Goal: Navigation & Orientation: Find specific page/section

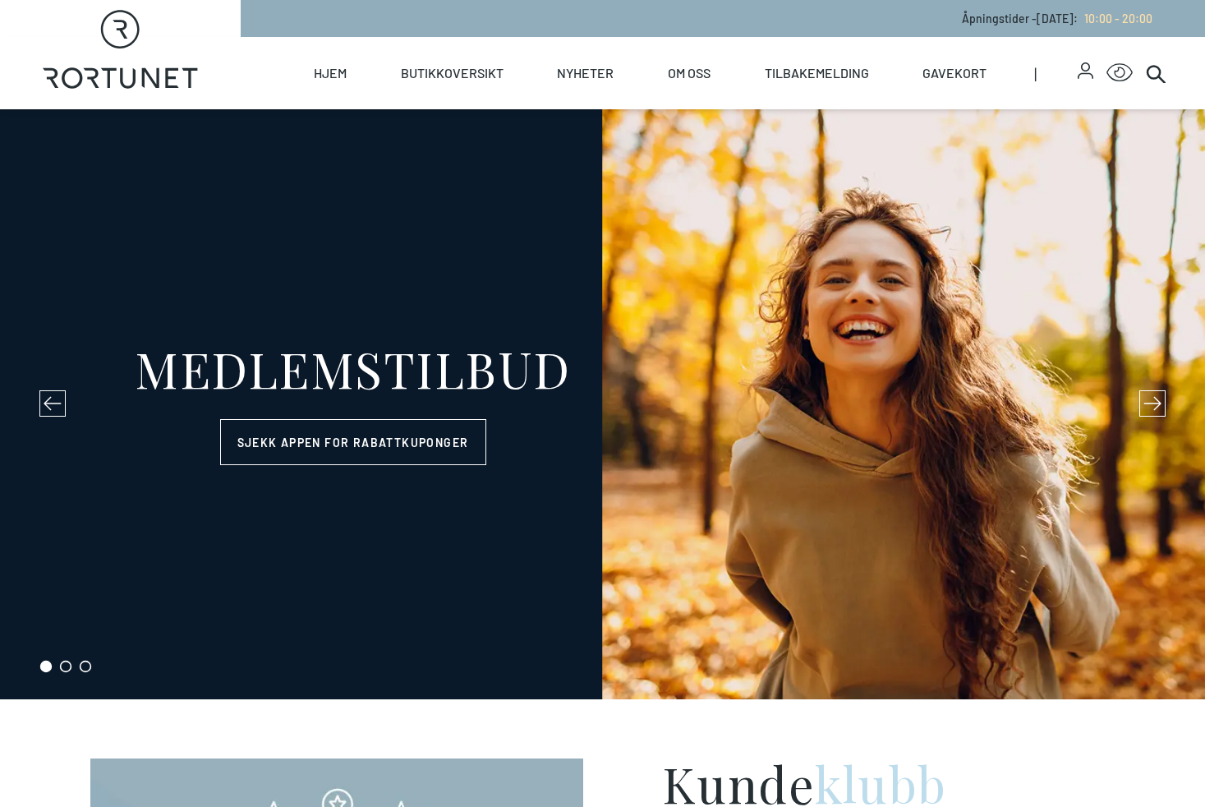
select select "NO"
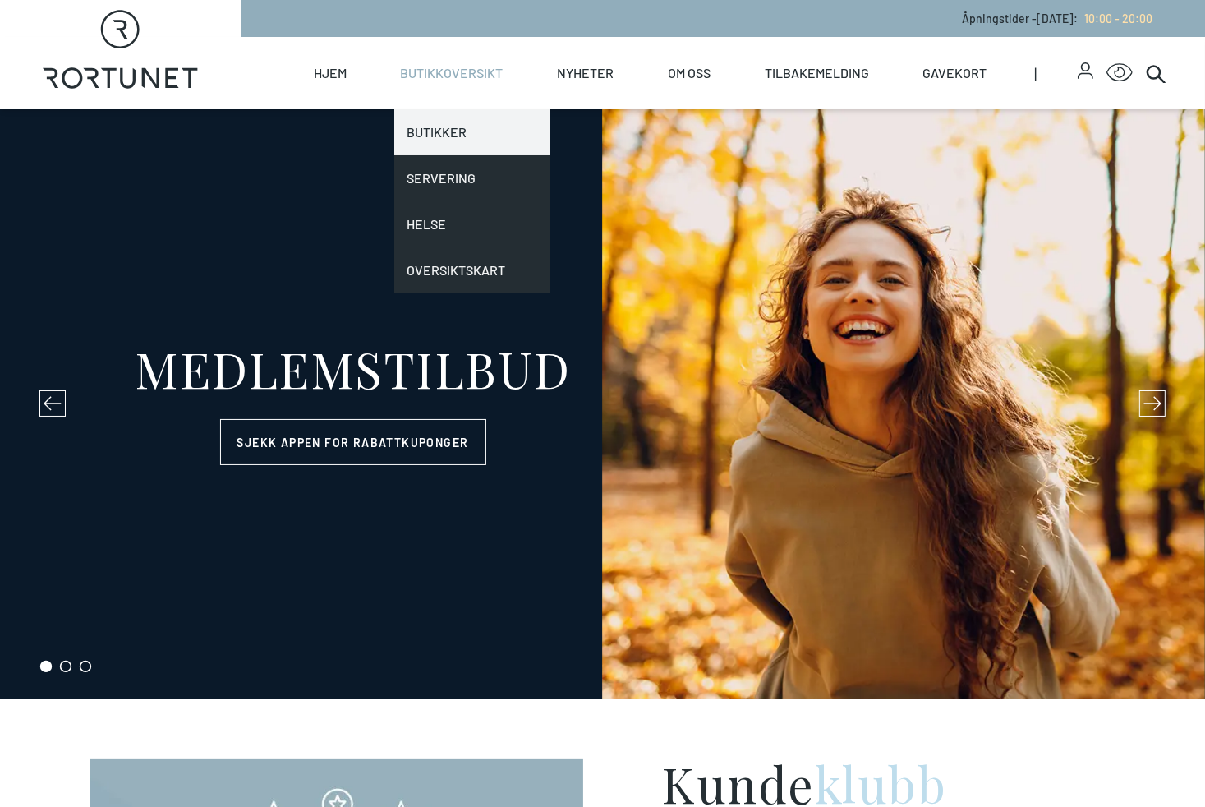
click at [423, 127] on link "Butikker" at bounding box center [472, 132] width 157 height 46
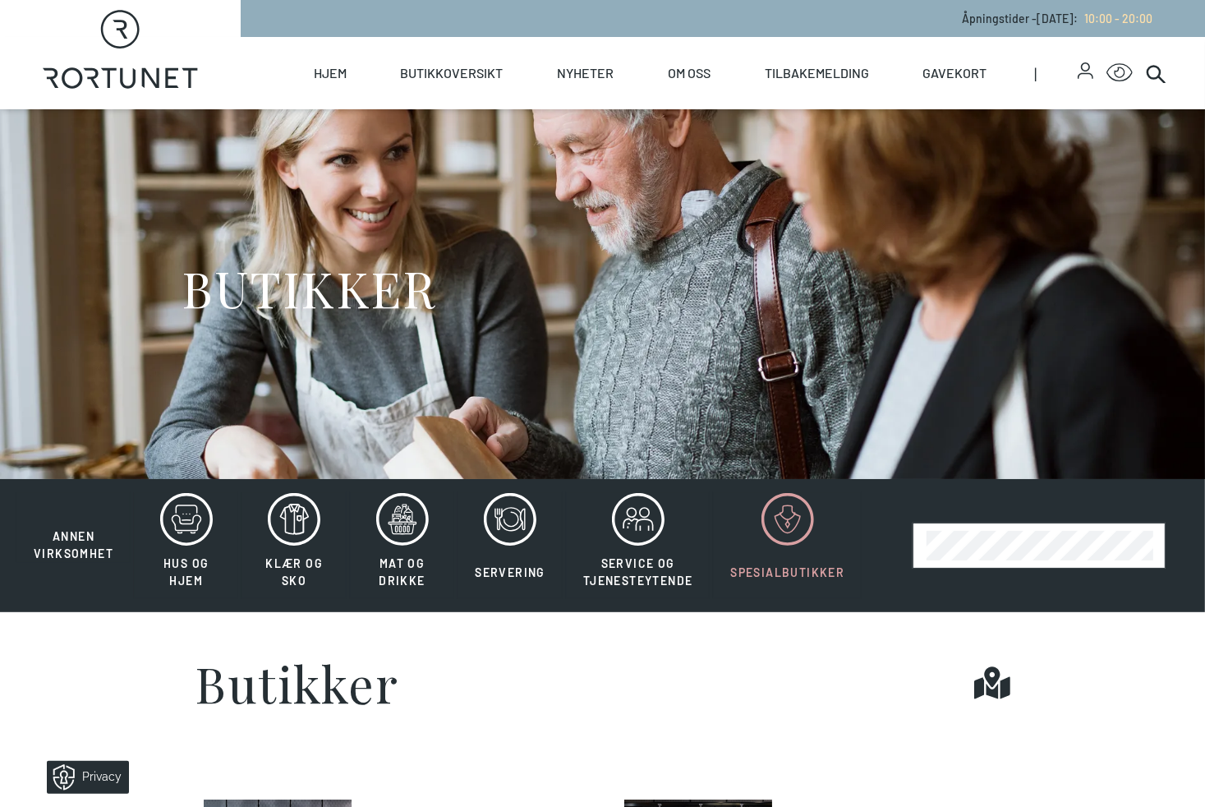
click at [790, 514] on icon at bounding box center [788, 519] width 53 height 53
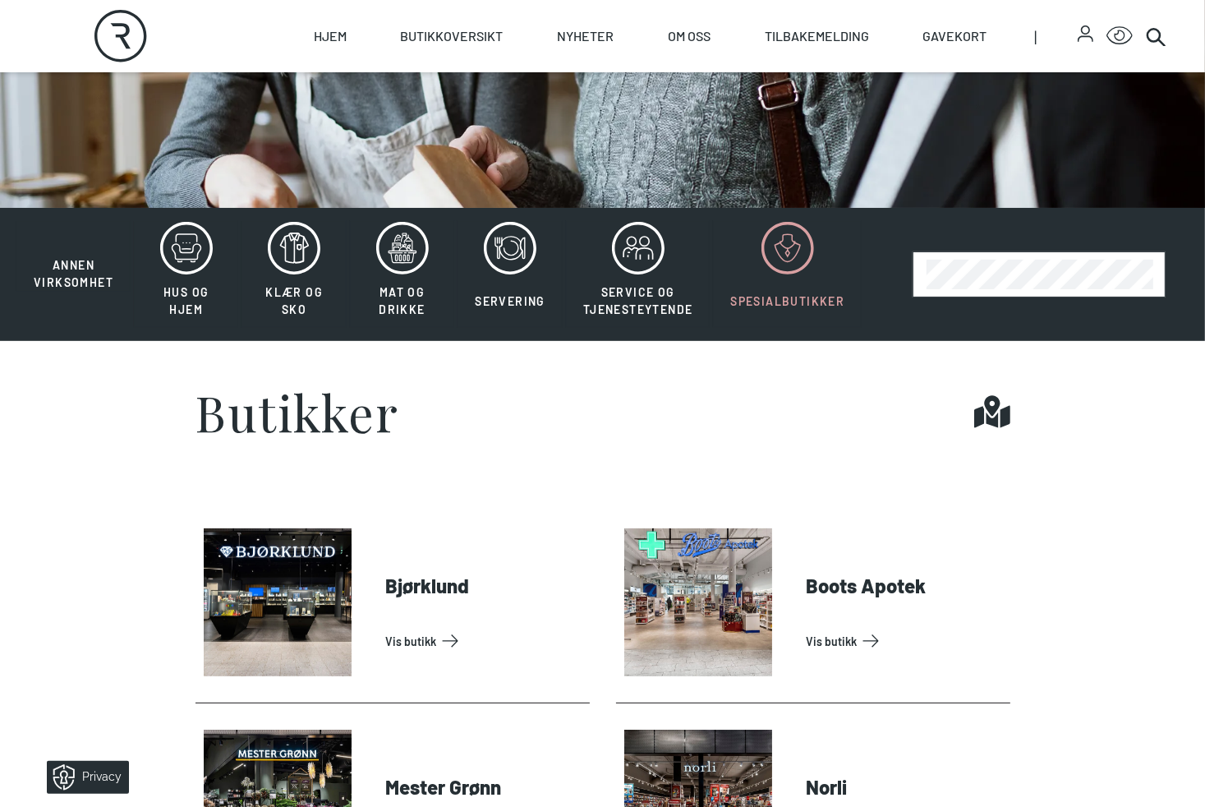
scroll to position [287, 0]
